Goal: Book appointment/travel/reservation

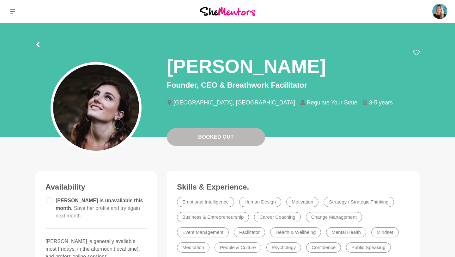
click at [40, 46] on div at bounding box center [227, 43] width 385 height 11
click at [40, 46] on icon at bounding box center [37, 44] width 5 height 5
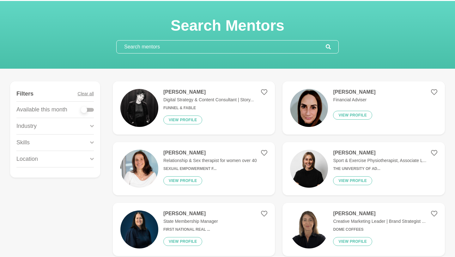
scroll to position [22, 0]
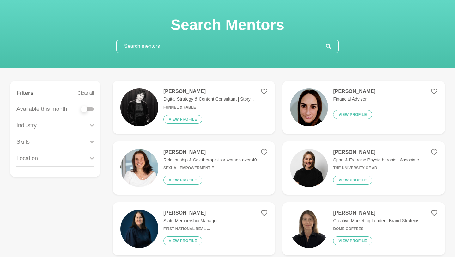
click at [92, 110] on div at bounding box center [87, 109] width 13 height 4
checkbox input "true"
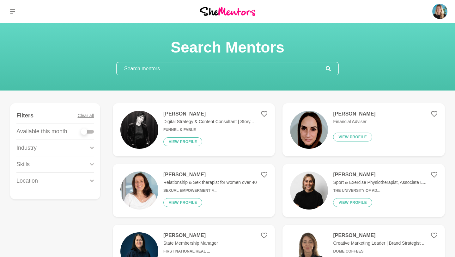
scroll to position [48, 0]
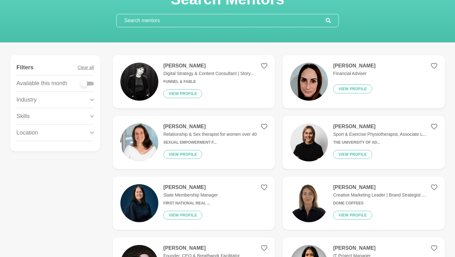
click at [173, 127] on h4 "[PERSON_NAME]" at bounding box center [211, 126] width 94 height 6
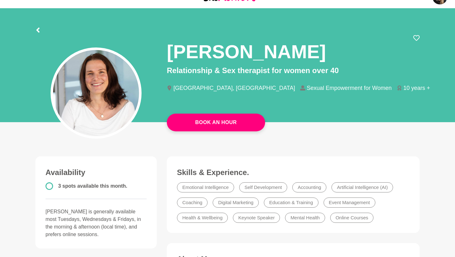
scroll to position [12, 0]
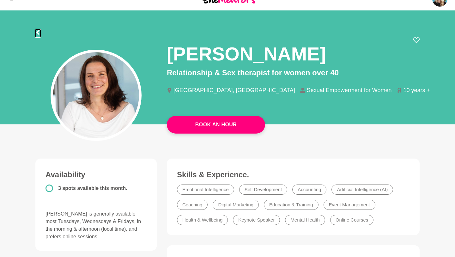
click at [37, 32] on icon at bounding box center [37, 32] width 3 height 5
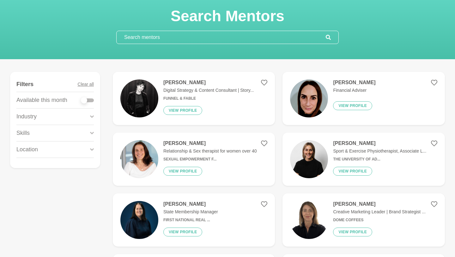
scroll to position [31, 0]
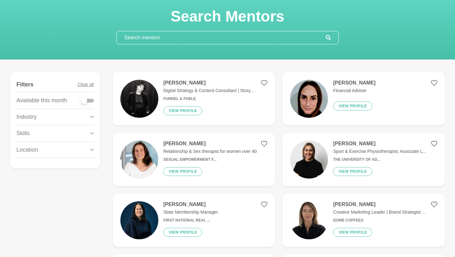
click at [90, 102] on div at bounding box center [87, 101] width 13 height 4
checkbox input "true"
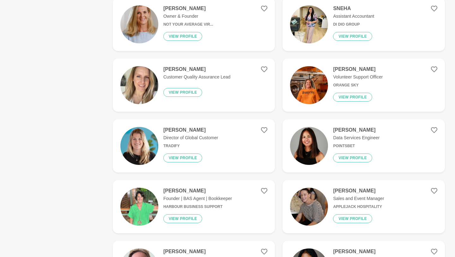
scroll to position [836, 0]
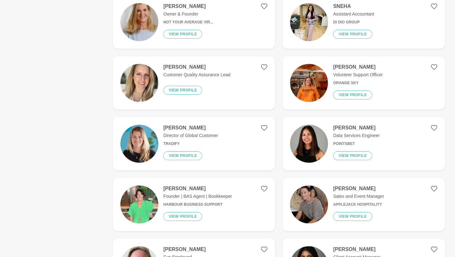
click at [174, 22] on h6 "Not Your Average Vir..." at bounding box center [189, 22] width 50 height 5
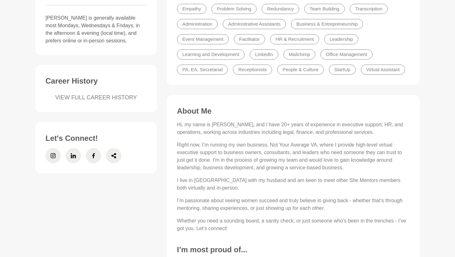
scroll to position [209, 0]
